Goal: Transaction & Acquisition: Download file/media

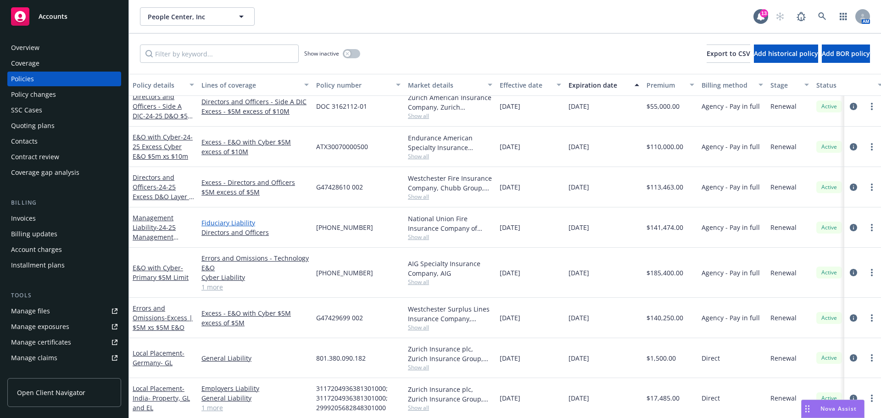
scroll to position [826, 0]
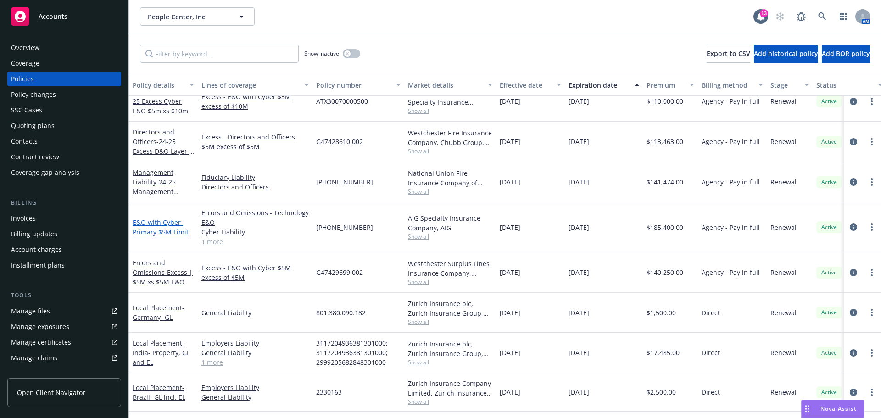
click at [159, 231] on span "- Primary $5M Limit" at bounding box center [161, 227] width 56 height 18
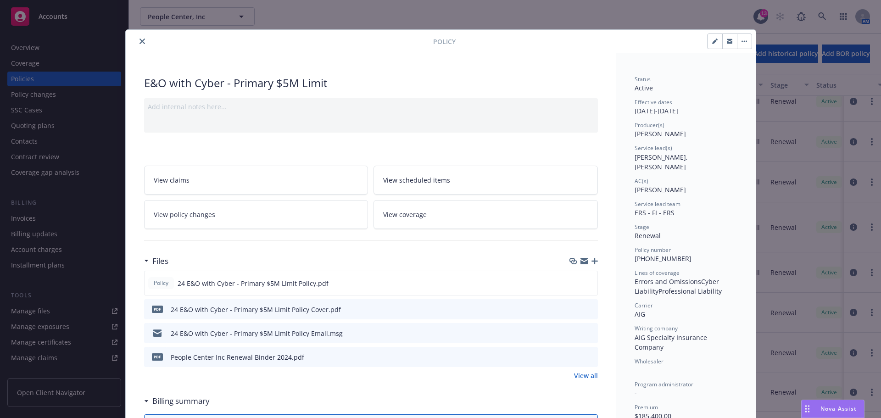
scroll to position [92, 0]
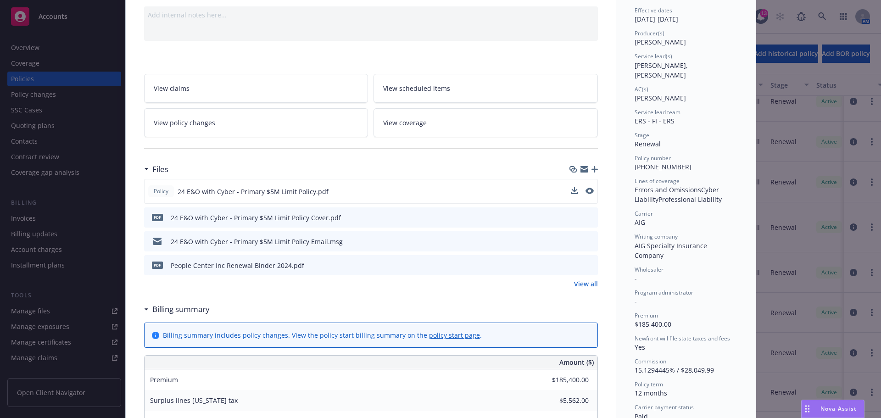
click at [387, 189] on div "Policy 24 E&O with Cyber - Primary $5M Limit Policy.pdf" at bounding box center [371, 191] width 454 height 25
click at [571, 191] on icon "download file" at bounding box center [573, 190] width 6 height 6
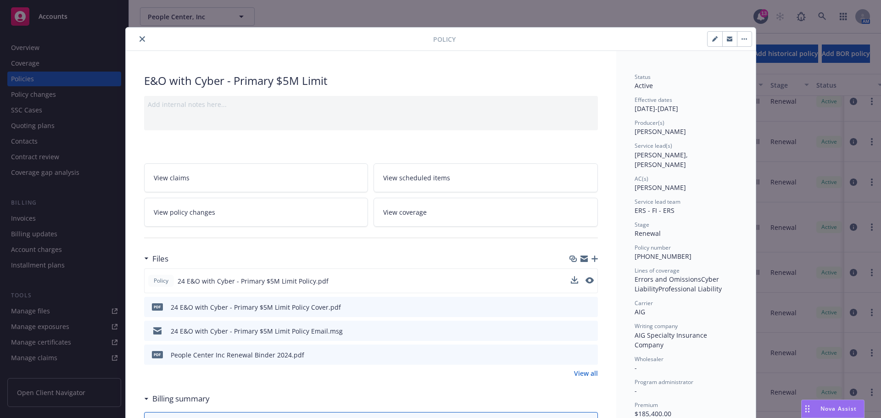
scroll to position [0, 0]
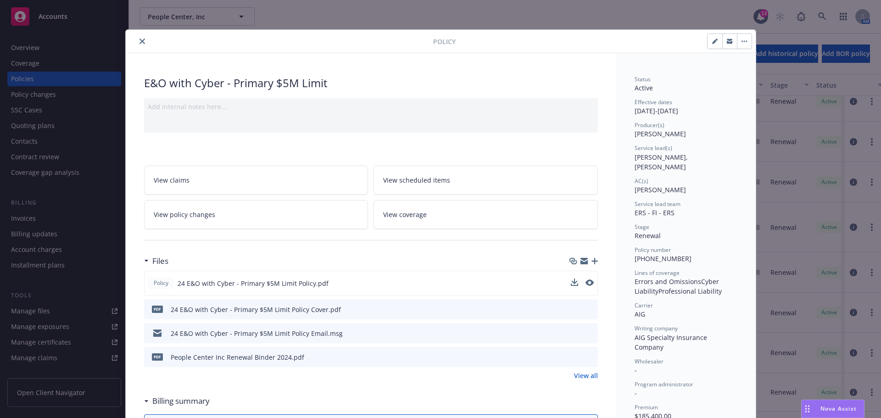
click at [140, 39] on icon "close" at bounding box center [142, 42] width 6 height 6
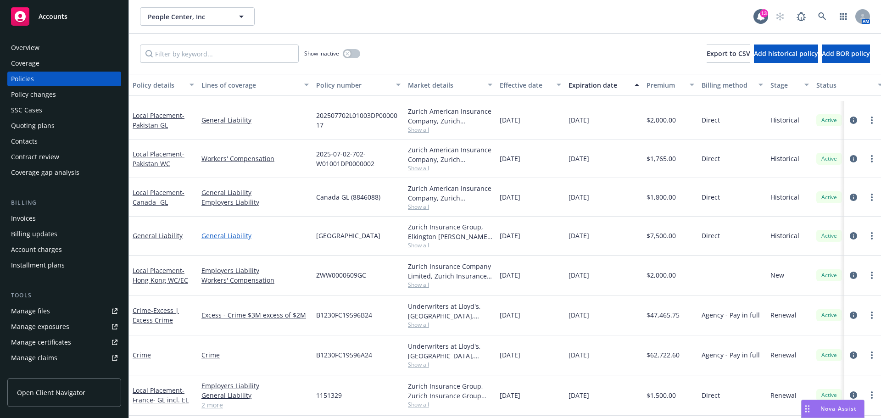
scroll to position [275, 0]
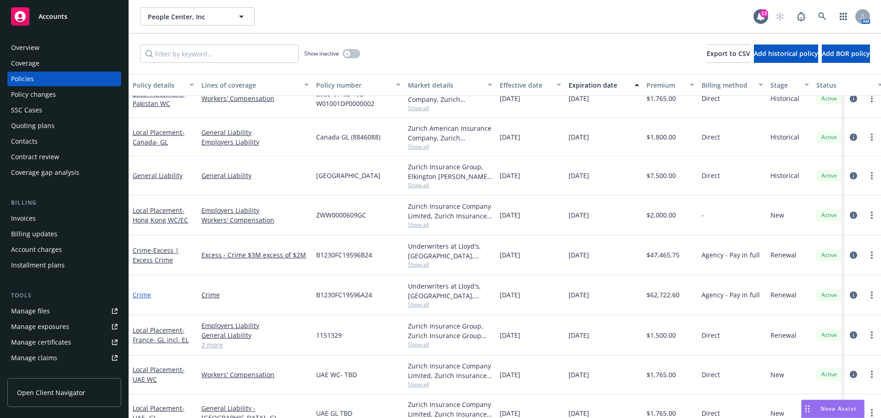
click at [144, 295] on link "Crime" at bounding box center [142, 294] width 18 height 9
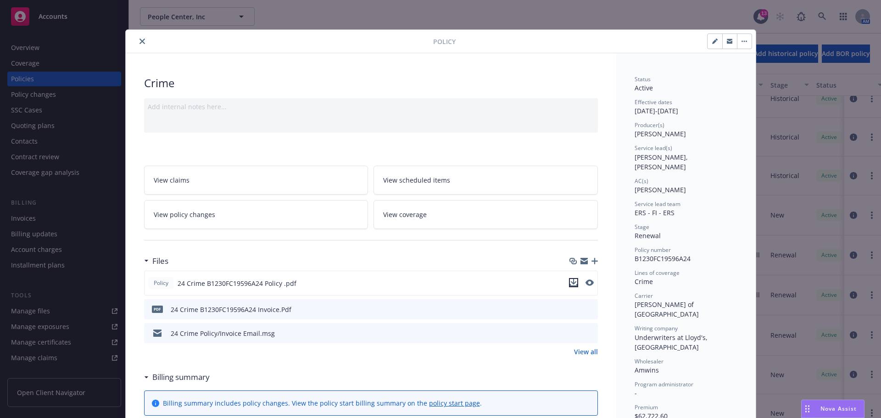
click at [572, 284] on icon "download file" at bounding box center [573, 282] width 7 height 7
click at [139, 42] on icon "close" at bounding box center [142, 42] width 6 height 6
